Goal: Task Accomplishment & Management: Complete application form

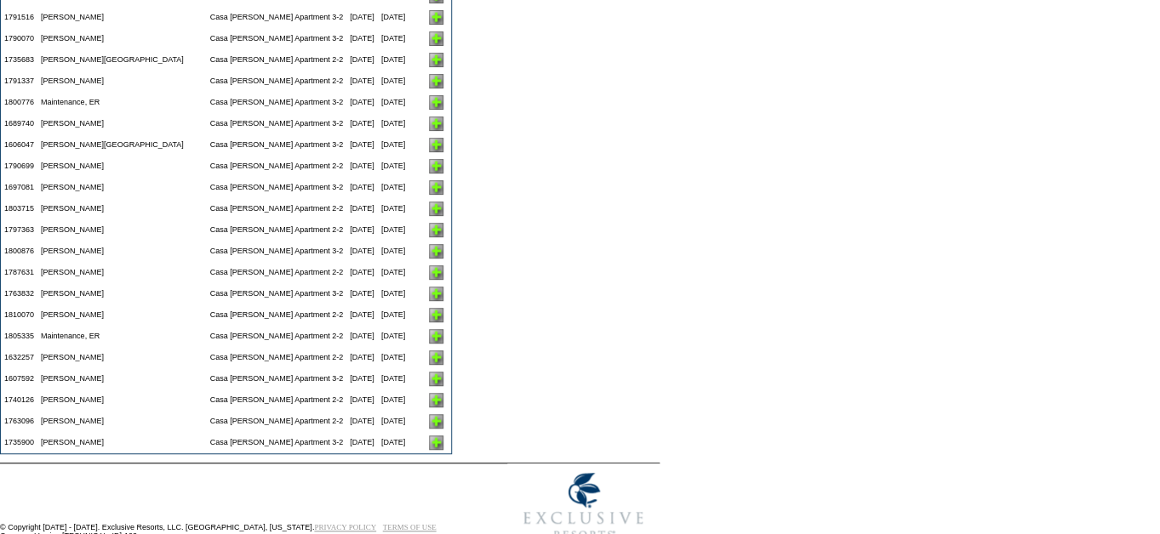
scroll to position [3931, 0]
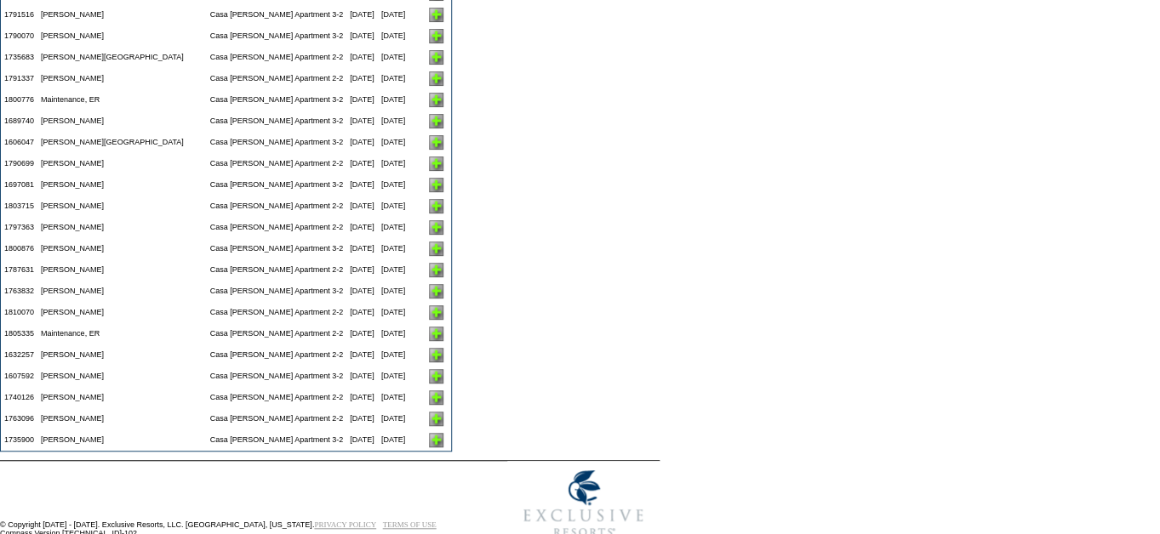
click at [429, 426] on img at bounding box center [436, 419] width 14 height 14
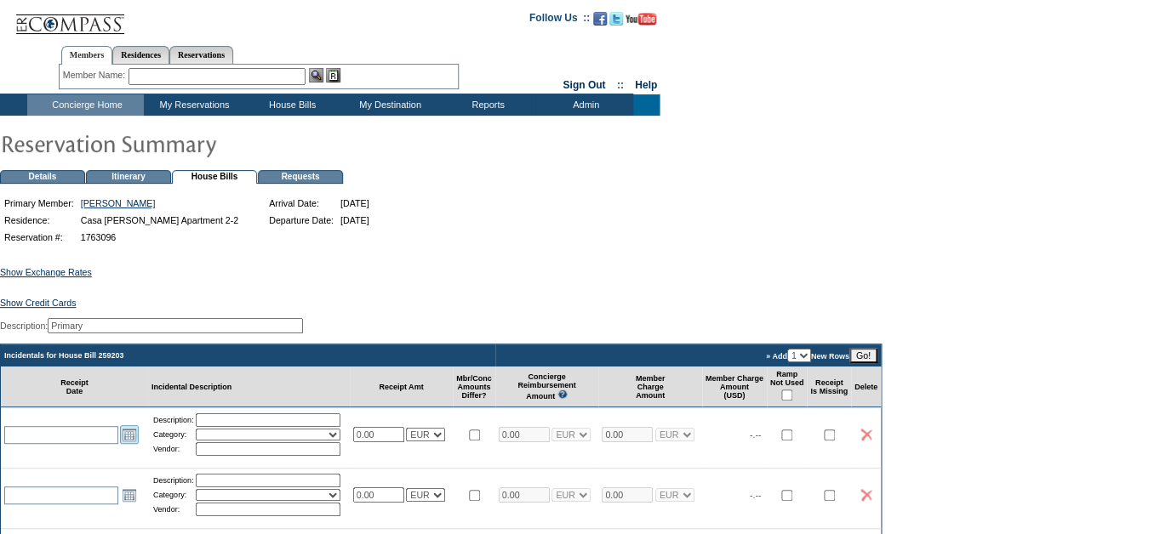
click at [132, 444] on link "Open the calendar popup." at bounding box center [129, 435] width 19 height 19
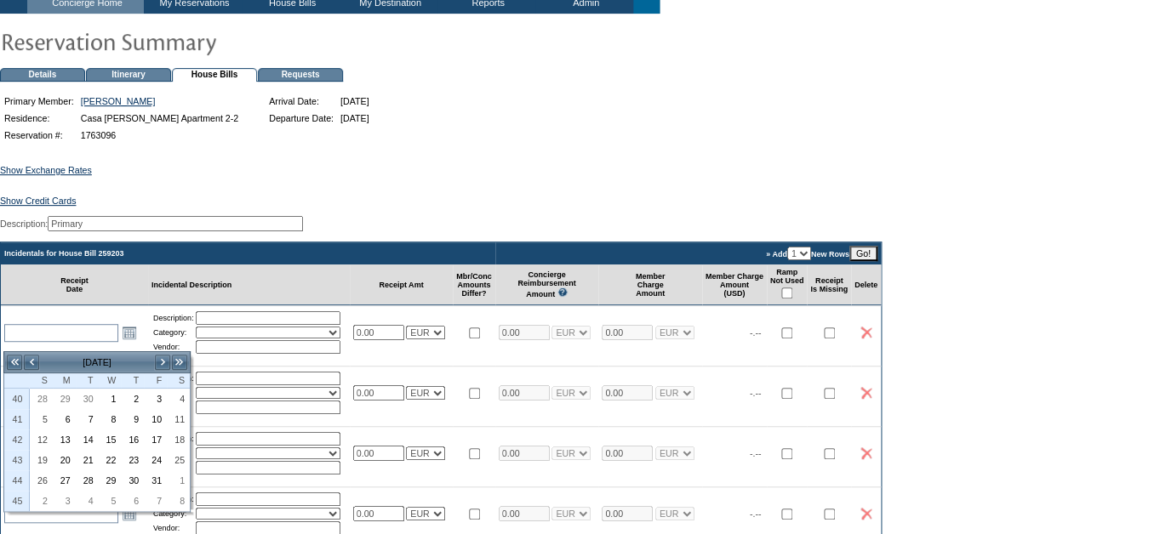
scroll to position [174, 0]
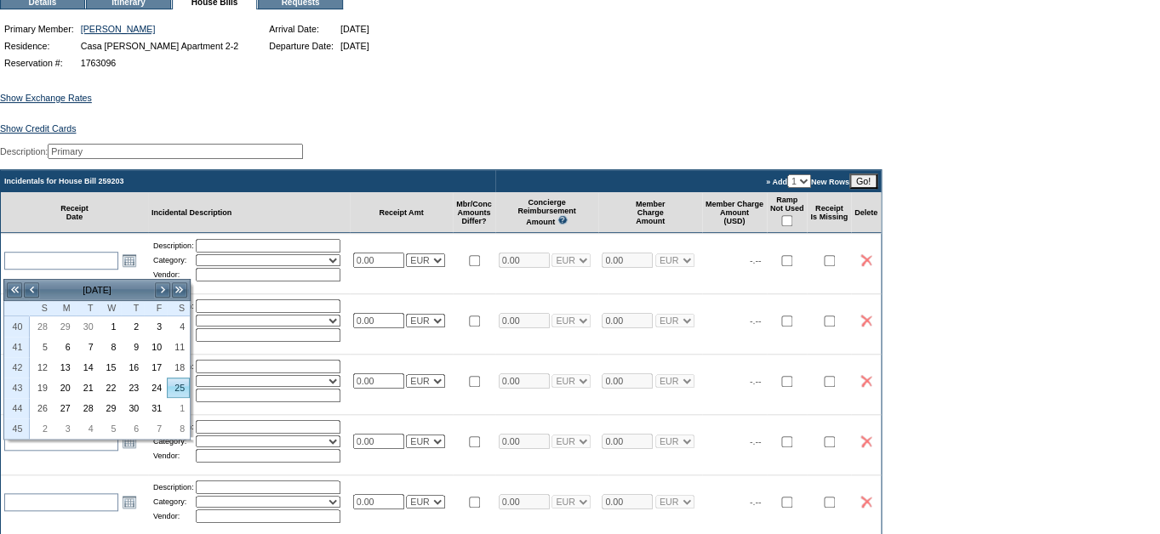
click at [184, 384] on link "25" at bounding box center [178, 388] width 21 height 19
type input "2025-10-25"
type input "10/25/2025"
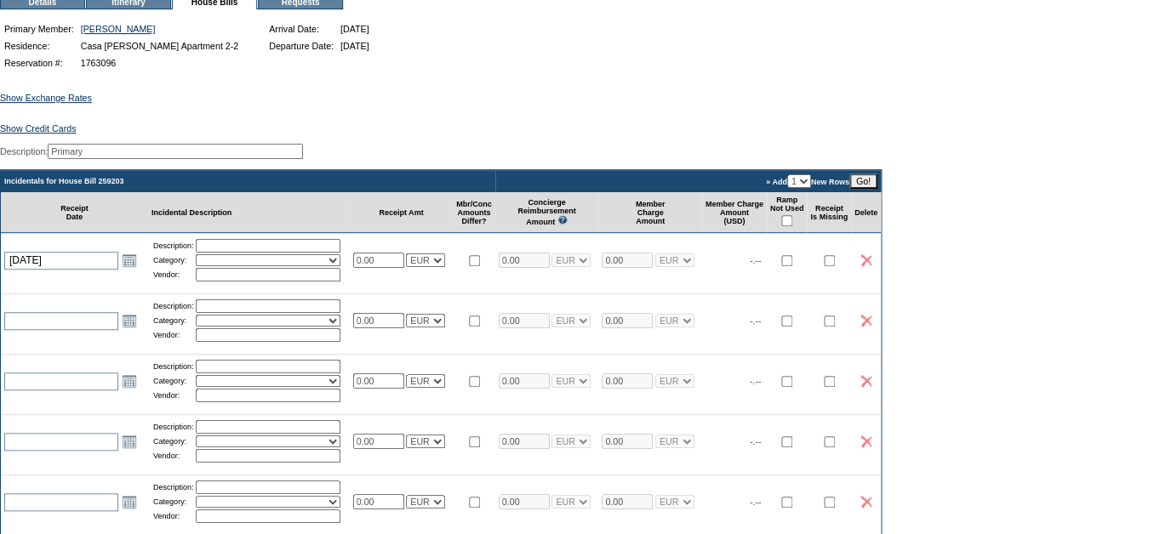
click at [225, 253] on input "text" at bounding box center [268, 246] width 145 height 14
type input "Groceries"
click at [286, 277] on table "Description: Groceries Category: Activities Additional Housekeeping Amenities A…" at bounding box center [248, 260] width 195 height 46
select select "11"
click at [224, 282] on input "text" at bounding box center [268, 275] width 145 height 14
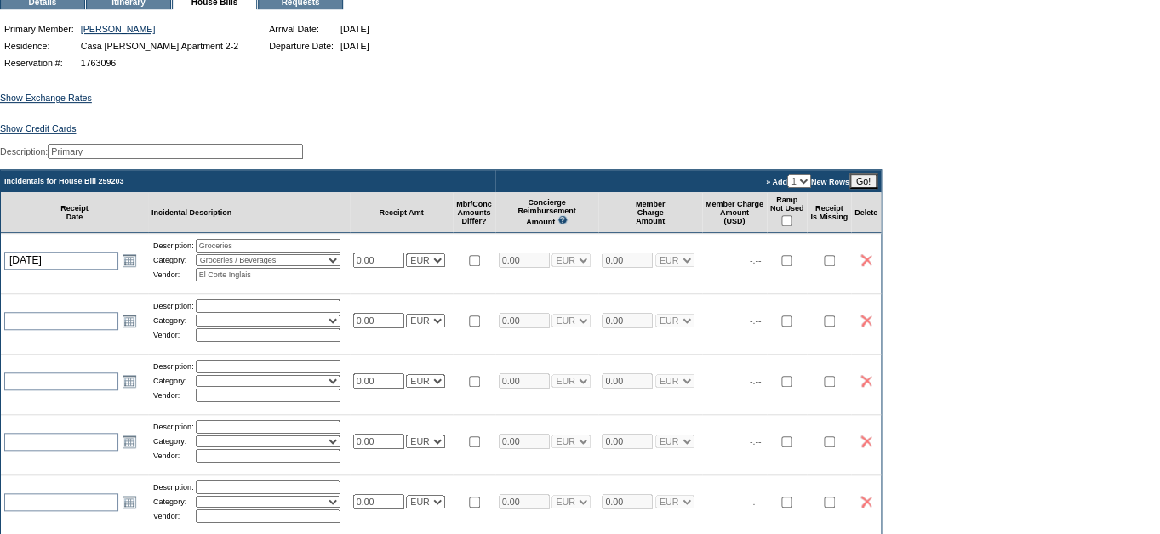
type input "El Corte Inglais"
click at [359, 287] on td "0.00 USD EUR CAD GBP CRC MXN KYD" at bounding box center [402, 260] width 104 height 54
click at [393, 268] on input "0.00" at bounding box center [378, 260] width 51 height 15
type input "0"
type input "83.18"
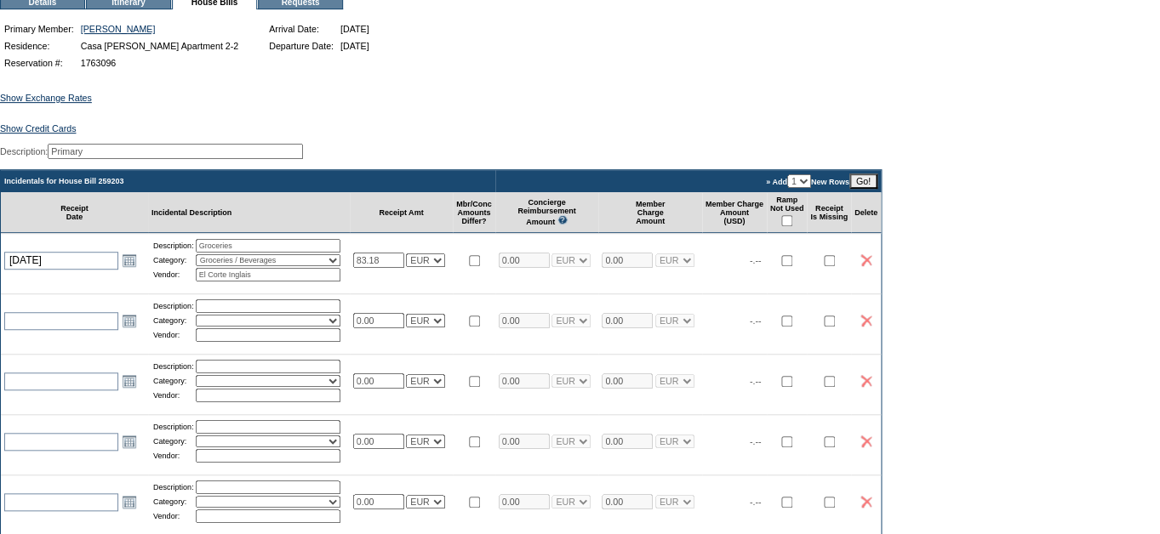
type input "83.18"
select select "2"
type input "83.18"
select select "2"
click at [415, 303] on table "Incidentals for House Bill 259203 » Add 1 2 3 4 5 New Rows Go! Receipt Date Inc…" at bounding box center [441, 397] width 882 height 456
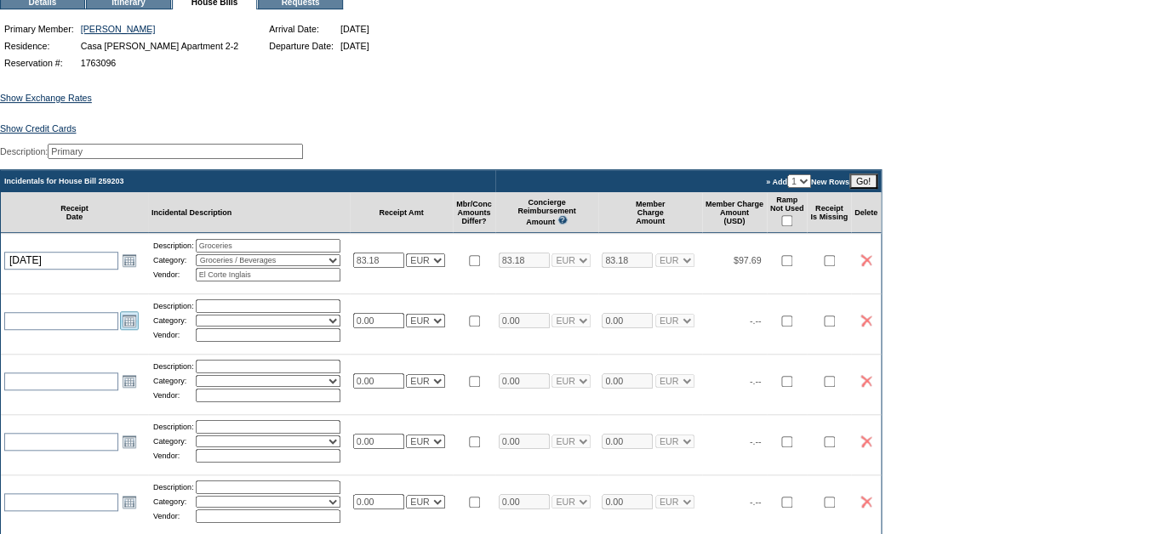
click at [133, 328] on link "Open the calendar popup." at bounding box center [129, 320] width 19 height 19
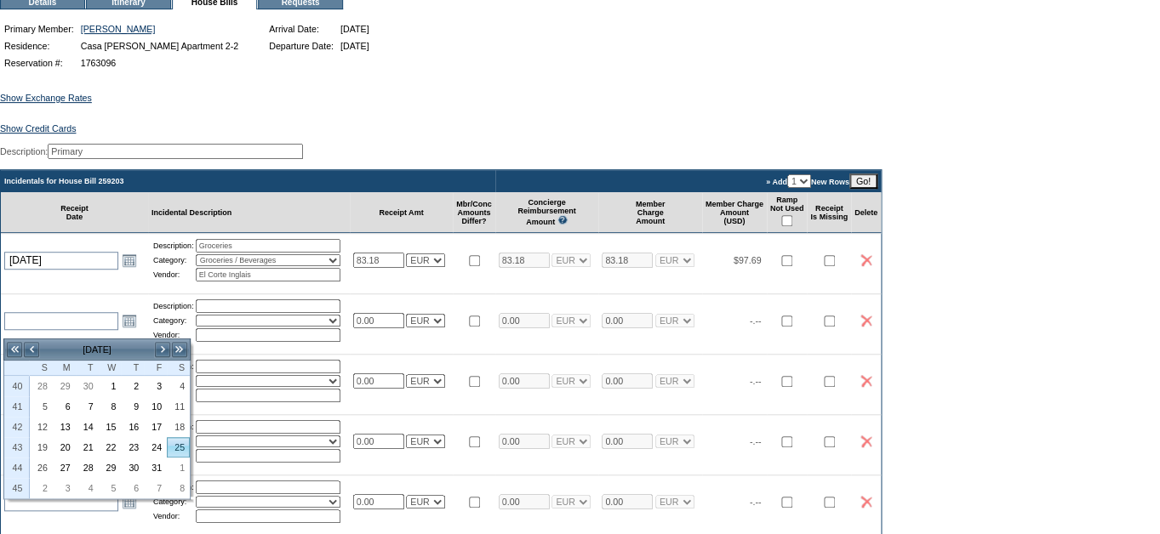
click at [178, 452] on link "25" at bounding box center [178, 447] width 21 height 19
type input "2025-10-25"
type input "10/25/2025"
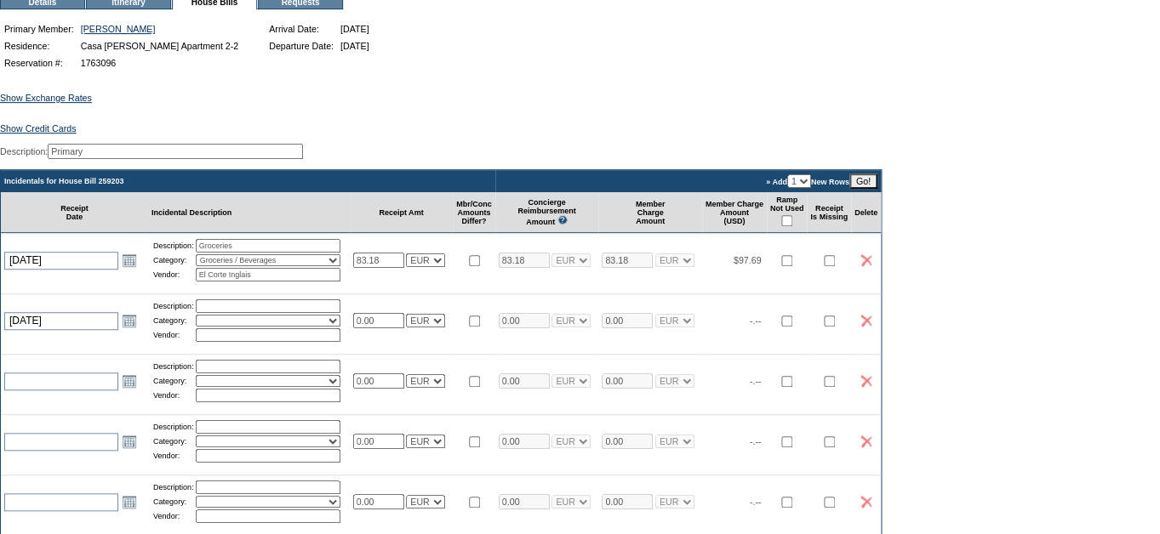
click at [245, 313] on input "text" at bounding box center [268, 307] width 145 height 14
type input "Groceries"
click at [211, 336] on table "Description: Groceries Category: Activities Additional Housekeeping Amenities A…" at bounding box center [248, 321] width 195 height 46
select select "11"
click at [233, 342] on input "text" at bounding box center [268, 336] width 145 height 14
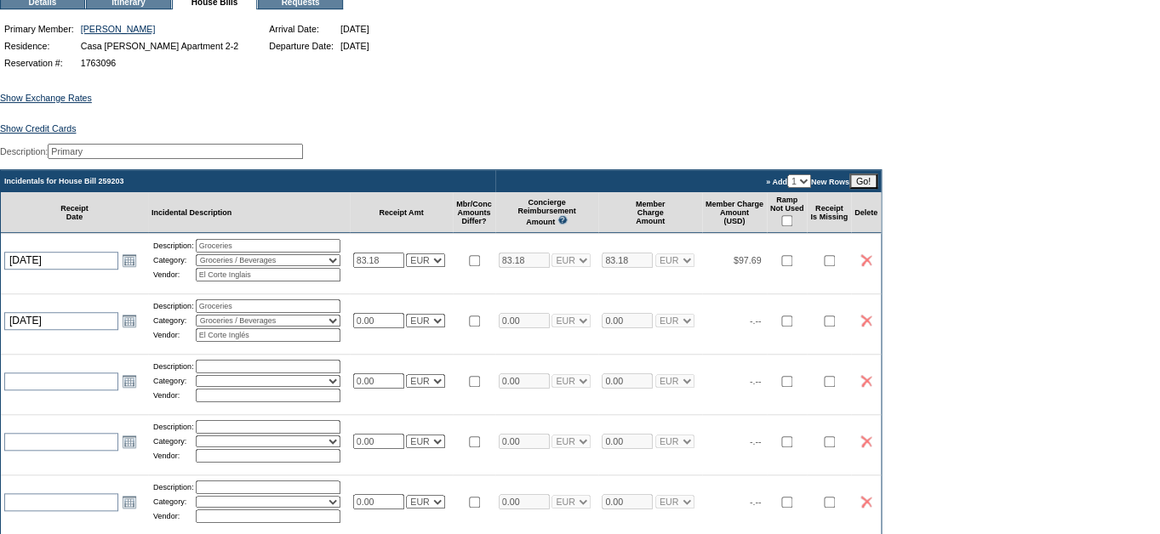
type input "El Corte Inglés"
click at [289, 282] on input "El Corte Inglais" at bounding box center [268, 275] width 145 height 14
type input "El Corte Inglés"
drag, startPoint x: 289, startPoint y: 283, endPoint x: 389, endPoint y: 329, distance: 109.7
click at [389, 329] on input "0.00" at bounding box center [378, 320] width 51 height 15
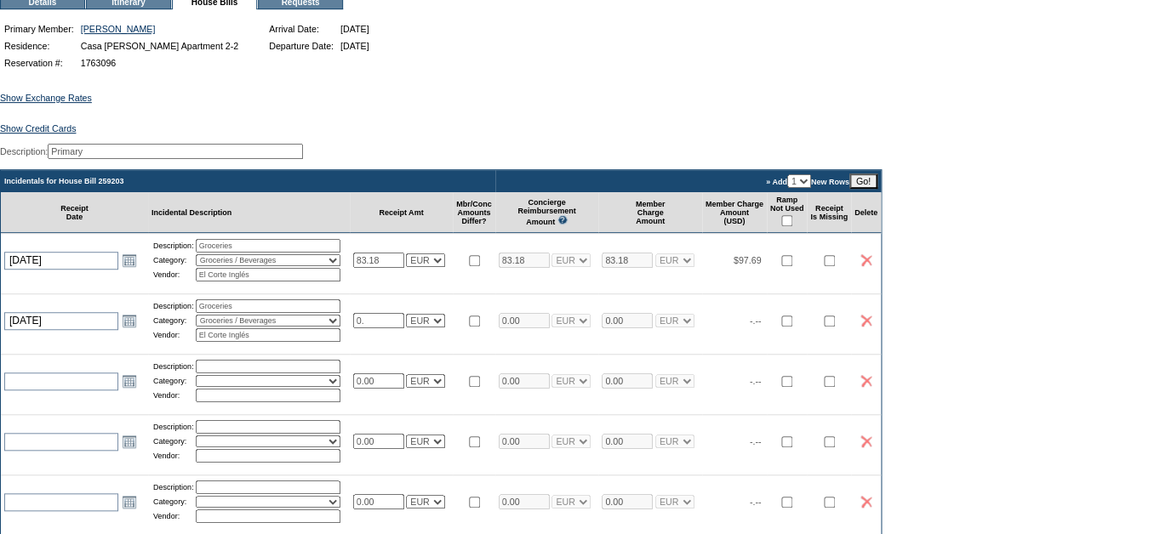
type input "0"
type input "26.25"
select select "2"
type input "26.25"
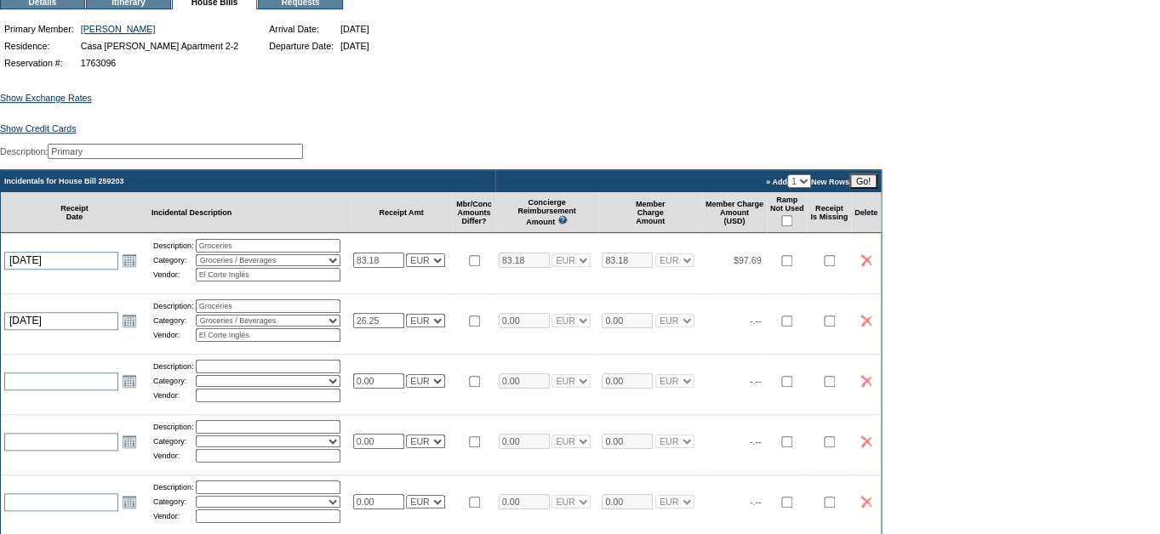
select select "2"
click at [405, 347] on td "26.25 USD EUR CAD GBP CRC MXN KYD" at bounding box center [402, 321] width 104 height 54
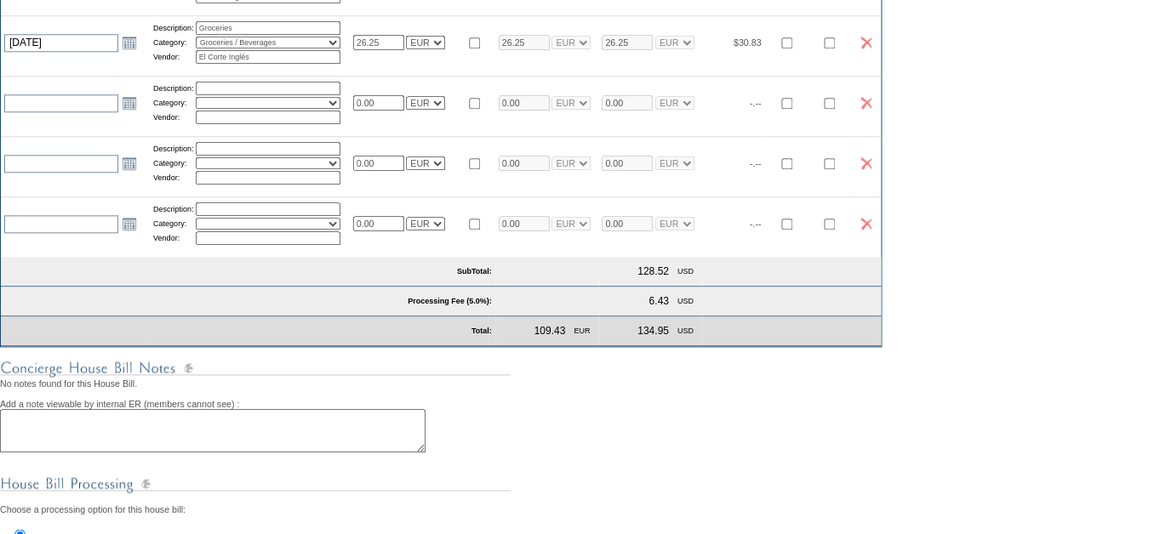
scroll to position [657, 0]
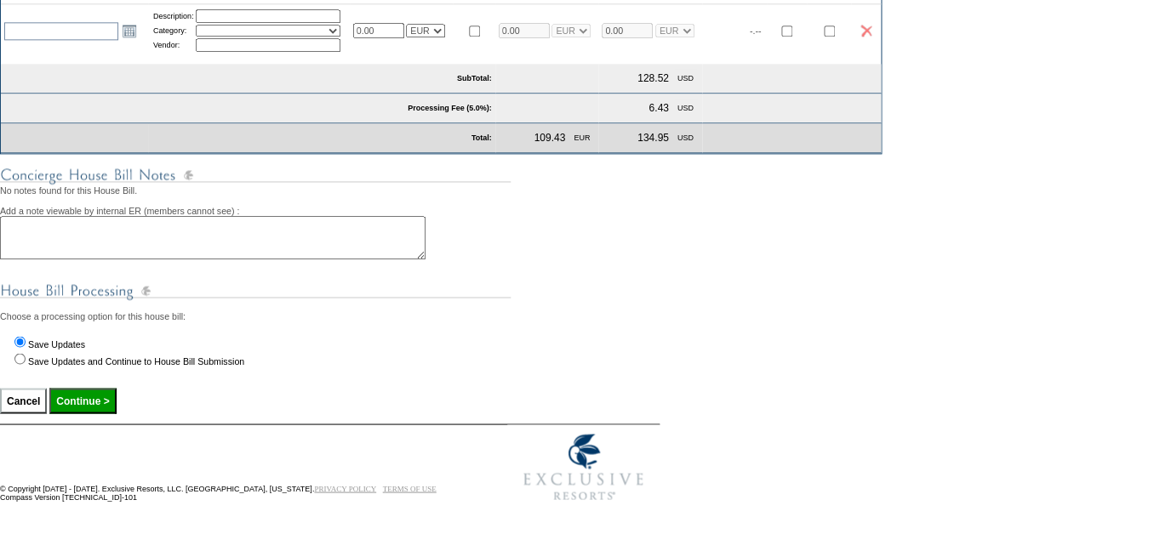
click at [79, 396] on input "Continue >" at bounding box center [82, 401] width 66 height 26
type input "Processing..."
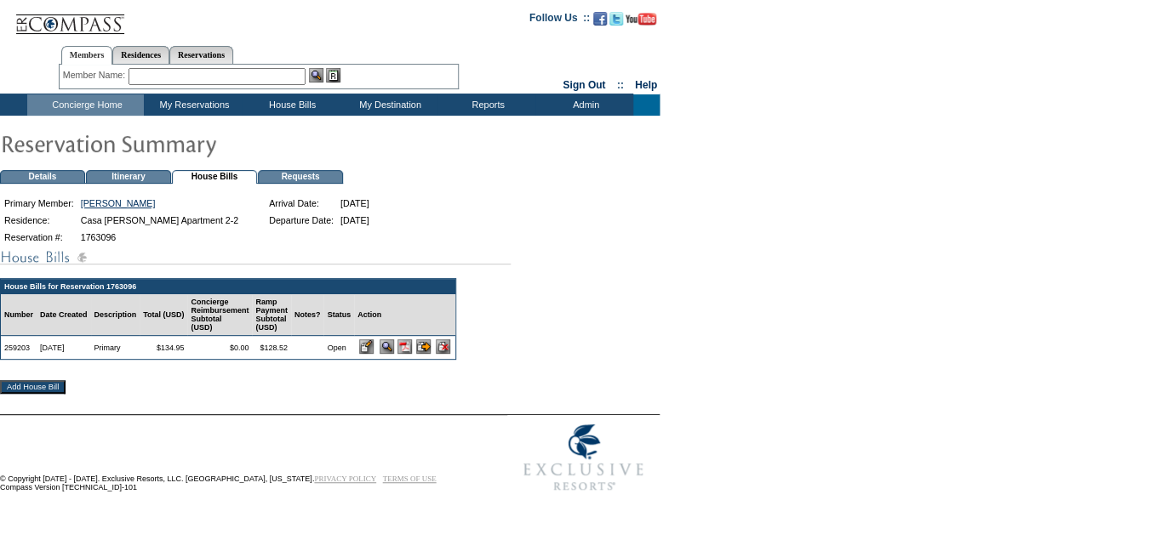
scroll to position [2, 0]
click at [412, 353] on img at bounding box center [404, 347] width 14 height 14
click at [412, 351] on img at bounding box center [404, 347] width 14 height 14
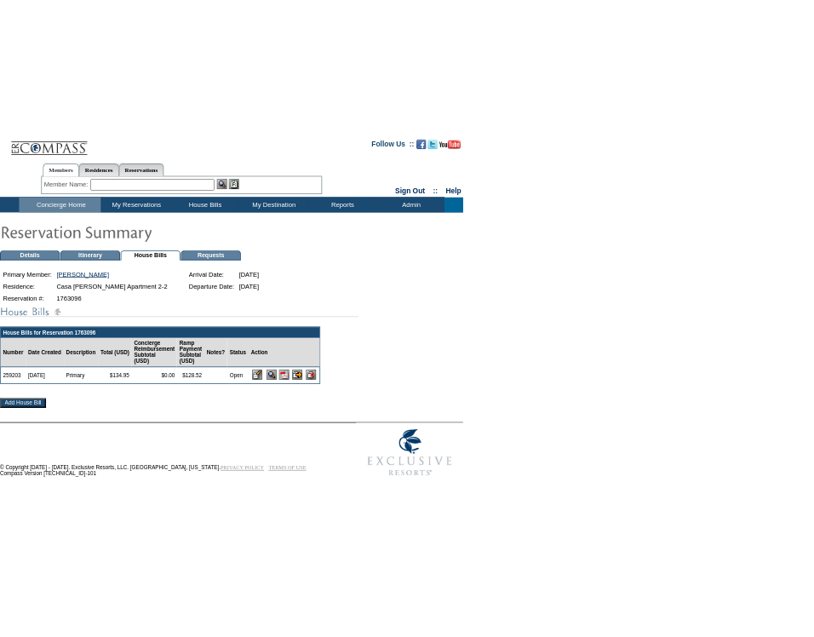
scroll to position [0, 0]
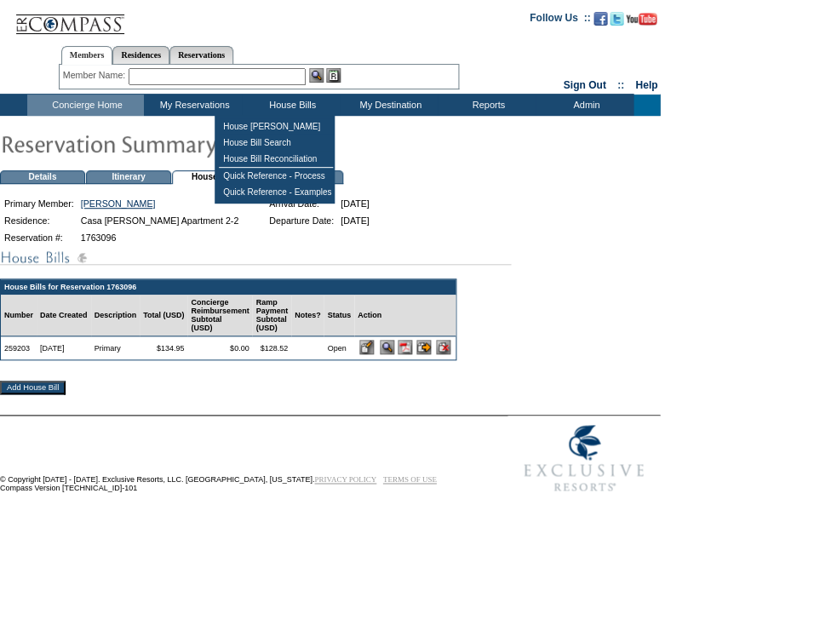
click at [270, 109] on td "House Bills" at bounding box center [291, 104] width 98 height 21
click at [268, 101] on td "House Bills" at bounding box center [291, 104] width 98 height 21
click at [283, 133] on td "House [PERSON_NAME]" at bounding box center [276, 126] width 114 height 16
